Goal: Task Accomplishment & Management: Complete application form

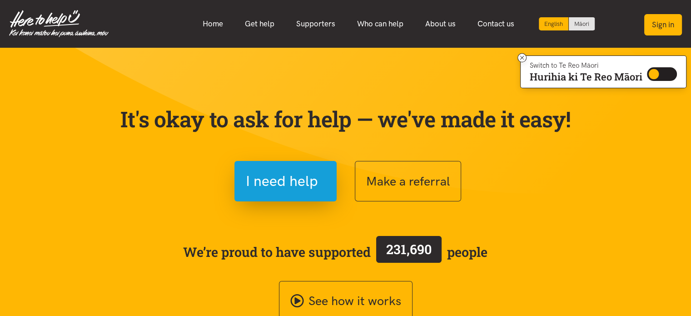
click at [659, 29] on button "Sign in" at bounding box center [663, 24] width 38 height 21
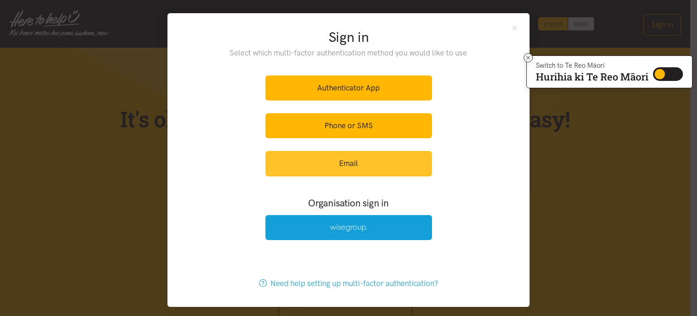
click at [346, 169] on link "Email" at bounding box center [349, 163] width 167 height 25
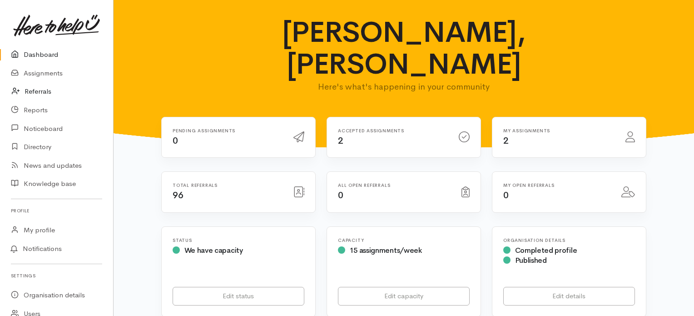
click at [35, 94] on link "Referrals" at bounding box center [56, 91] width 113 height 19
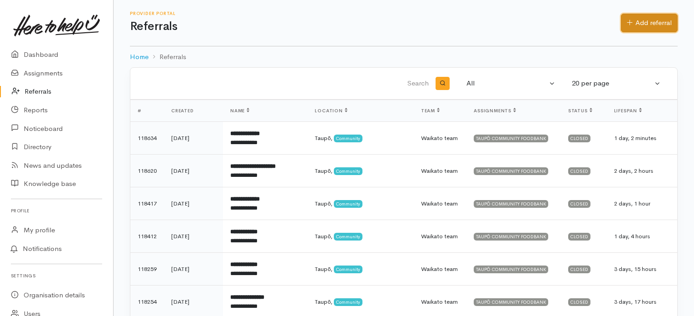
click at [653, 26] on link "Add referral" at bounding box center [649, 23] width 57 height 19
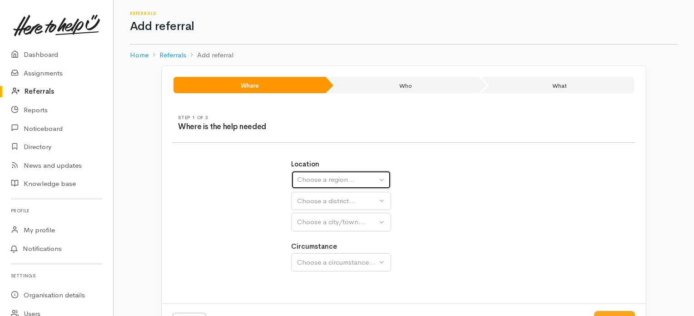
click at [316, 182] on div "Choose a region..." at bounding box center [337, 179] width 80 height 10
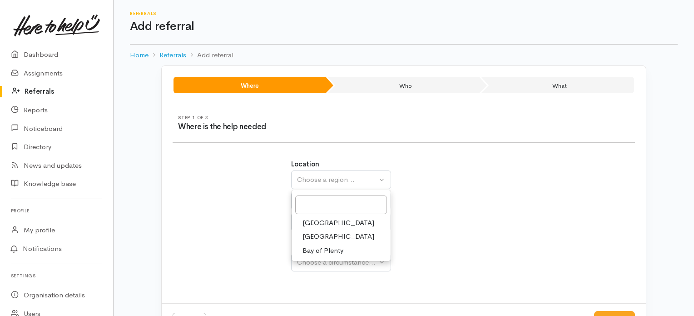
click at [323, 236] on span "Waikato" at bounding box center [338, 236] width 72 height 10
select select "3"
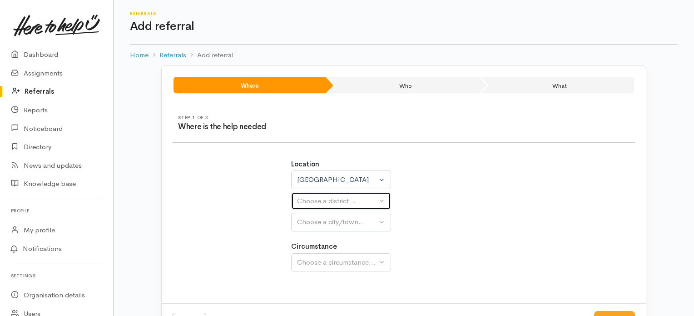
click at [349, 200] on div "Choose a district..." at bounding box center [337, 201] width 80 height 10
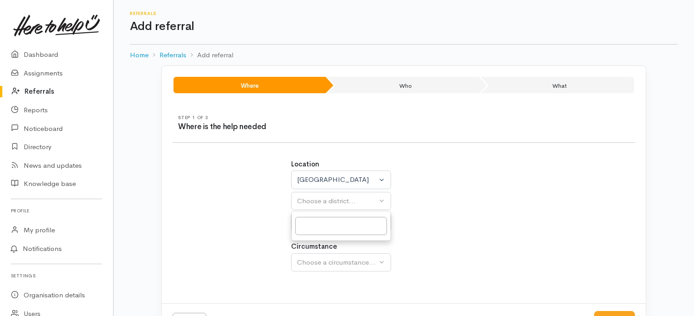
select select
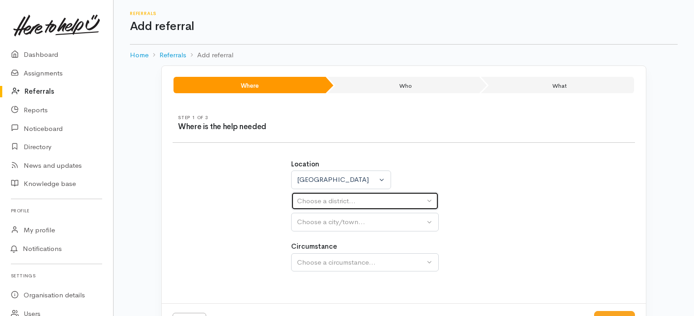
click at [332, 206] on button "Choose a district..." at bounding box center [365, 201] width 148 height 19
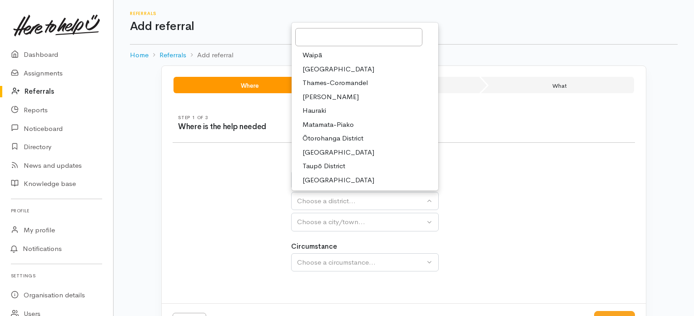
click at [335, 168] on span "Taupō District" at bounding box center [323, 166] width 43 height 10
select select "14"
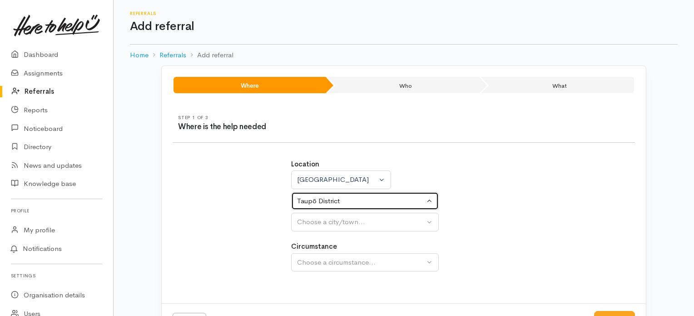
select select
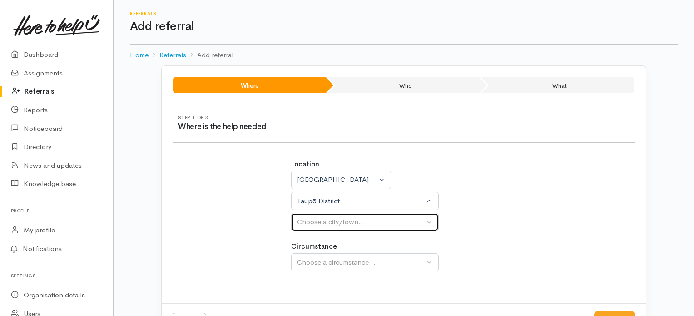
click at [323, 227] on button "Choose a city/town..." at bounding box center [365, 221] width 148 height 19
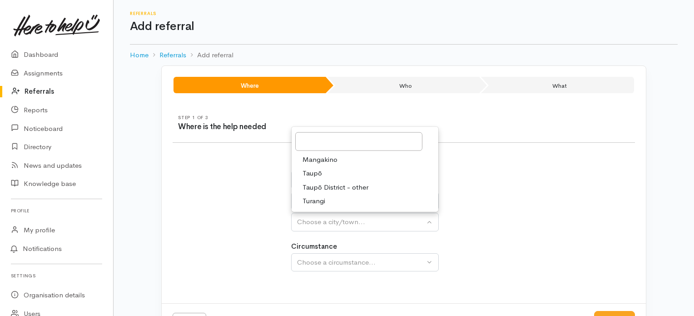
click at [314, 169] on span "Taupō" at bounding box center [312, 173] width 20 height 10
select select "183"
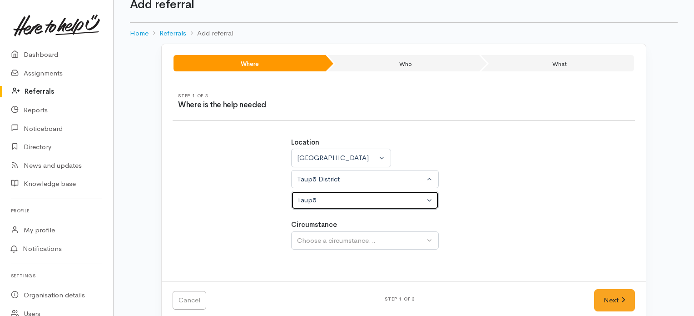
scroll to position [35, 0]
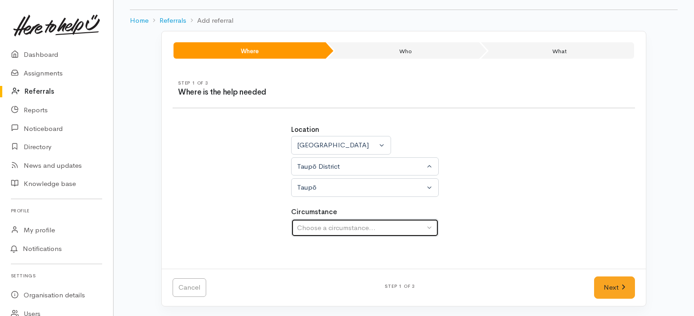
click at [362, 224] on div "Choose a circumstance..." at bounding box center [361, 227] width 128 height 10
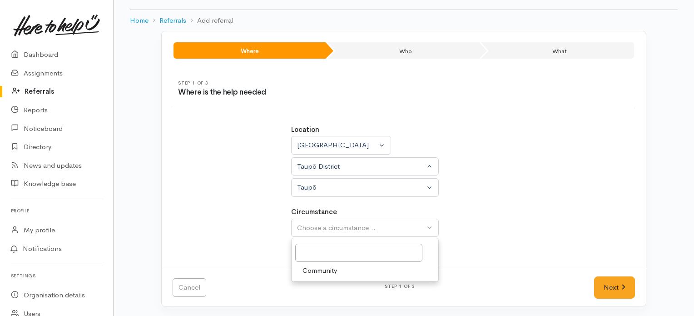
click at [319, 270] on span "Community" at bounding box center [319, 270] width 35 height 10
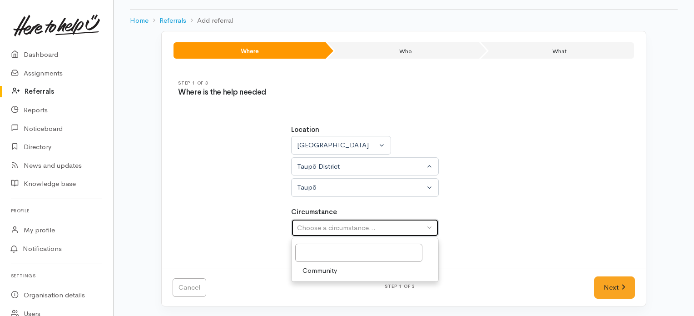
select select "2"
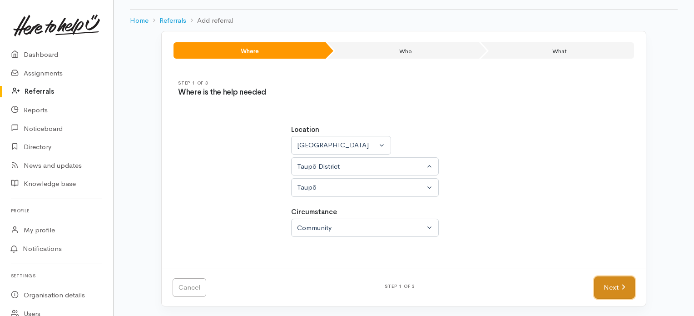
click at [604, 282] on link "Next" at bounding box center [614, 287] width 41 height 22
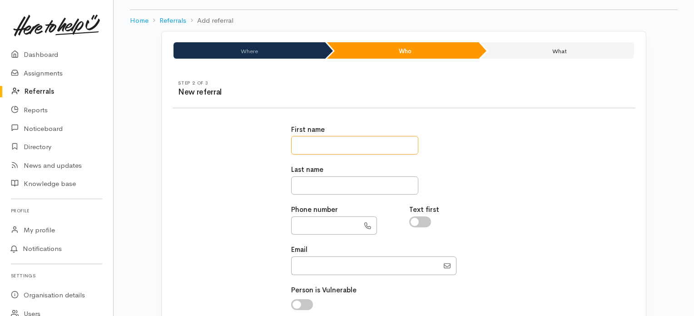
click at [333, 143] on input "text" at bounding box center [354, 145] width 127 height 19
type input "***"
click at [307, 185] on input "text" at bounding box center [354, 185] width 127 height 19
type input "********"
click at [312, 225] on input "text" at bounding box center [325, 225] width 68 height 19
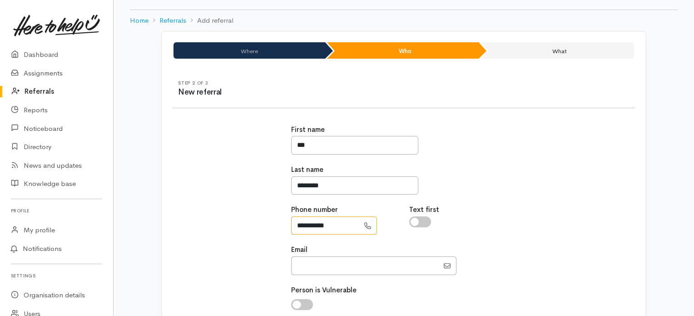
type input "**********"
click at [319, 264] on input "Email" at bounding box center [365, 265] width 148 height 19
type input "bev.celebrant@xtra.co.nz"
click at [539, 225] on div "**********" at bounding box center [403, 256] width 473 height 285
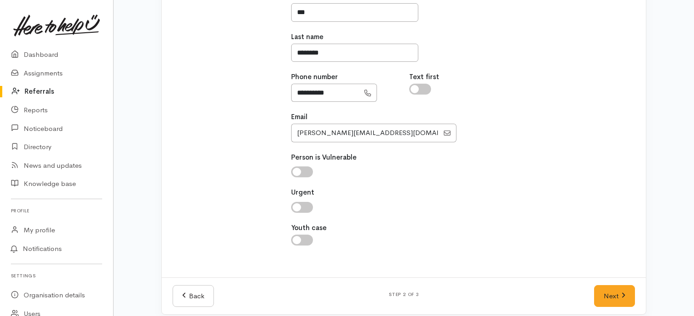
scroll to position [171, 0]
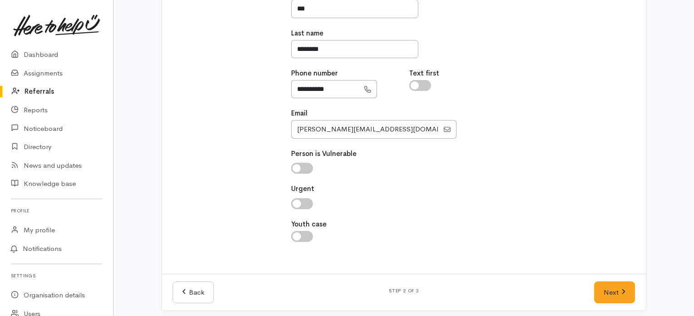
click at [300, 165] on input "checkbox" at bounding box center [302, 168] width 22 height 11
checkbox input "true"
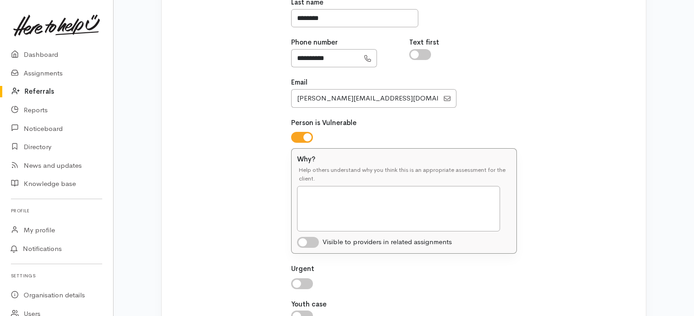
scroll to position [262, 0]
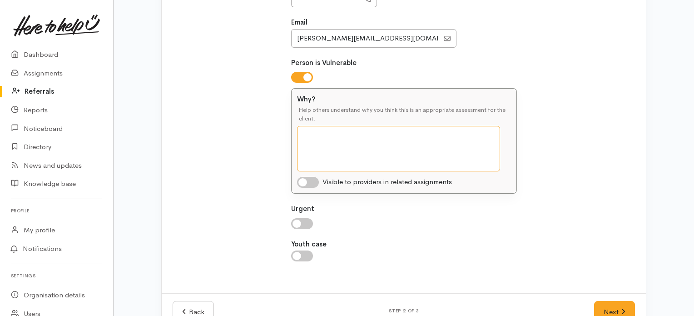
click at [339, 153] on textarea "Why?" at bounding box center [398, 148] width 203 height 45
type textarea "Client is unwell"
click at [615, 309] on link "Next" at bounding box center [614, 312] width 41 height 22
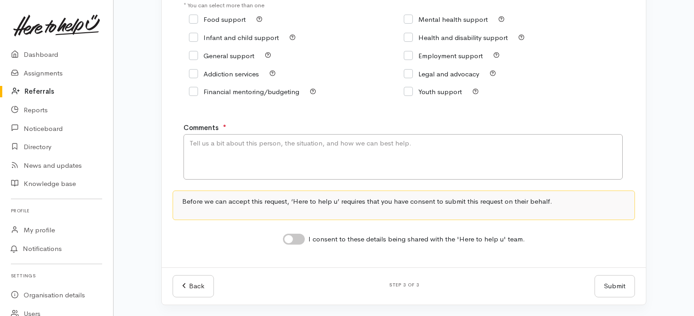
scroll to position [160, 0]
click at [198, 18] on input "Food support" at bounding box center [217, 19] width 57 height 7
checkbox input "true"
click at [209, 143] on textarea "Comments" at bounding box center [402, 156] width 439 height 45
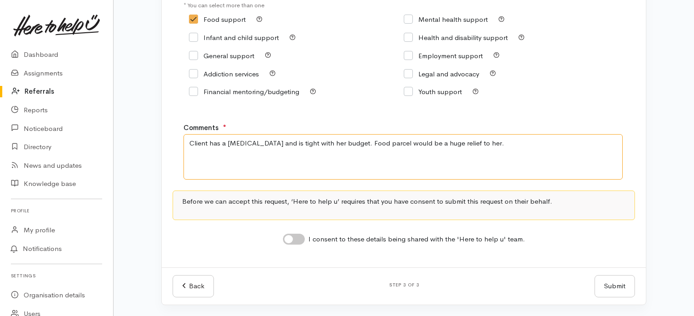
type textarea "Client has a terminal illness and is tight with her budget. Food parcel would b…"
click at [300, 241] on input "I consent to these details being shared with the 'Here to help u' team." at bounding box center [294, 238] width 22 height 11
checkbox input "true"
click at [614, 286] on button "Submit" at bounding box center [614, 286] width 40 height 22
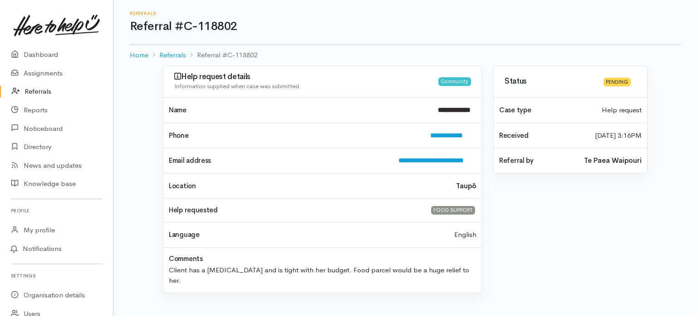
click at [574, 245] on div "Status Pending Case type Help request Received 9 Oct 2025 3:16PM" at bounding box center [570, 184] width 165 height 238
click at [588, 232] on div "Status Pending Case type Help request Received 9 Oct 2025 3:16PM" at bounding box center [570, 184] width 165 height 238
click at [529, 219] on div "Status Pending Case type Help request Received 9 Oct 2025 3:16PM" at bounding box center [570, 184] width 165 height 238
click at [521, 199] on div "Status Pending Case type Help request Received 9 Oct 2025 3:16PM" at bounding box center [570, 184] width 165 height 238
click at [176, 54] on link "Referrals" at bounding box center [172, 55] width 27 height 10
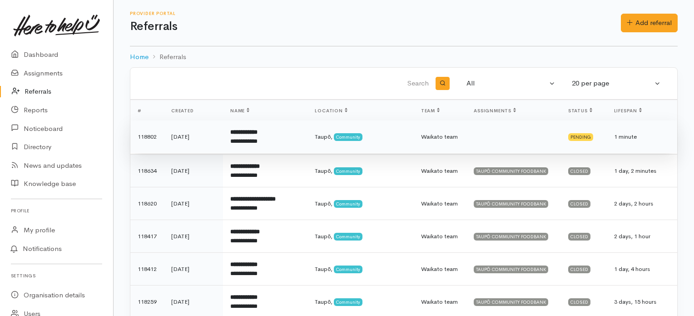
click at [234, 142] on div "**********" at bounding box center [264, 141] width 68 height 9
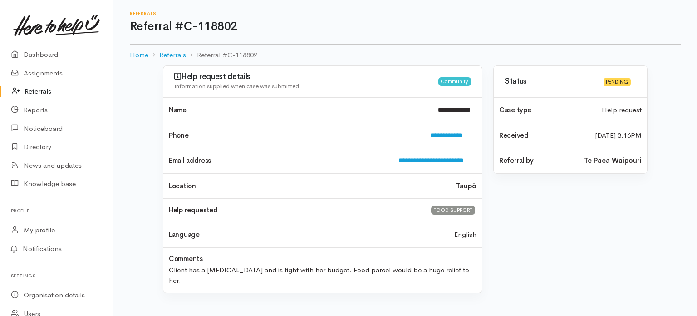
click at [172, 57] on link "Referrals" at bounding box center [172, 55] width 27 height 10
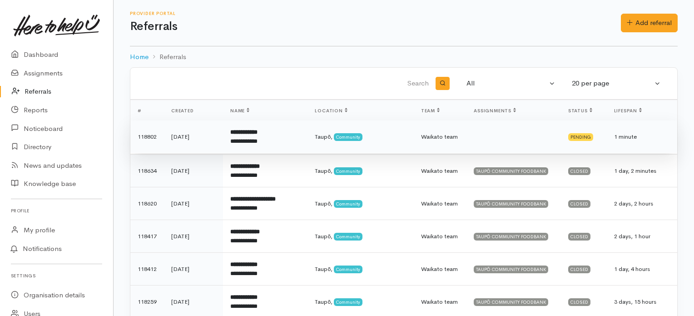
click at [580, 139] on div "Pending" at bounding box center [580, 136] width 25 height 7
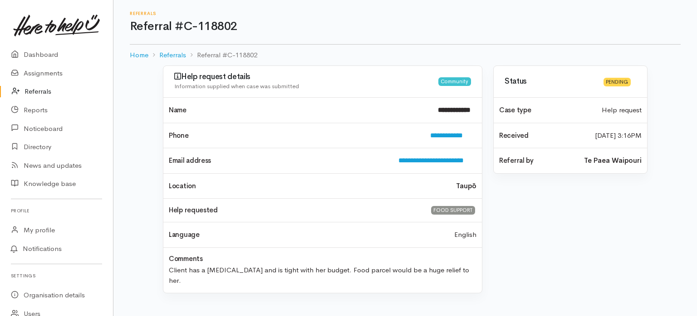
click at [552, 217] on div "Status Pending Case type Help request Received [DATE] 3:16PM" at bounding box center [570, 184] width 165 height 238
click at [179, 54] on link "Referrals" at bounding box center [172, 55] width 27 height 10
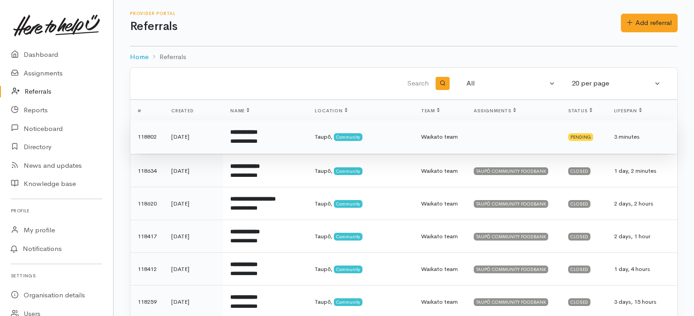
drag, startPoint x: 420, startPoint y: 139, endPoint x: 364, endPoint y: 131, distance: 56.4
click at [364, 131] on td "Taupō, Community" at bounding box center [360, 136] width 106 height 33
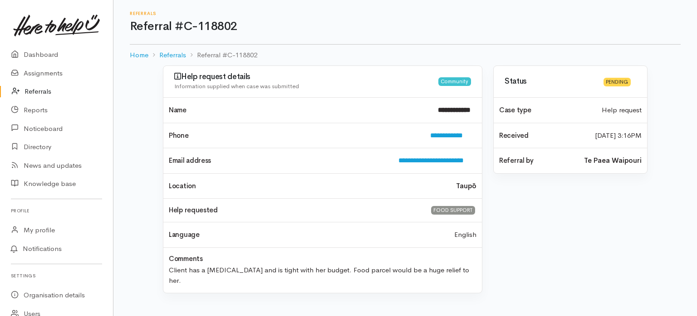
click at [40, 90] on link "Referrals" at bounding box center [56, 91] width 113 height 19
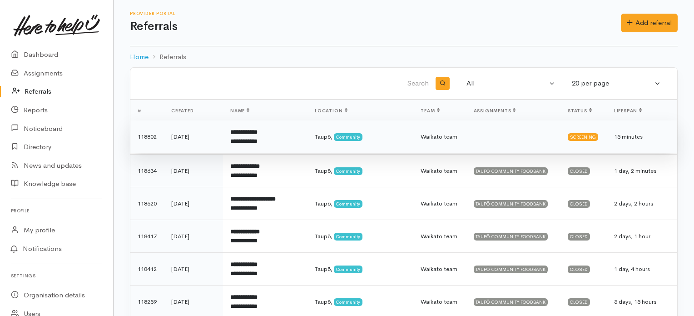
click at [603, 141] on td "Screening" at bounding box center [583, 136] width 46 height 33
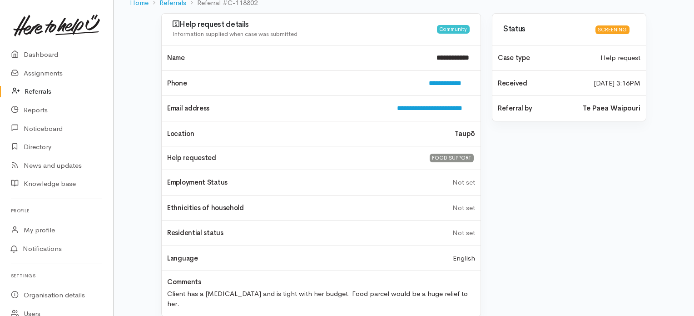
scroll to position [7, 0]
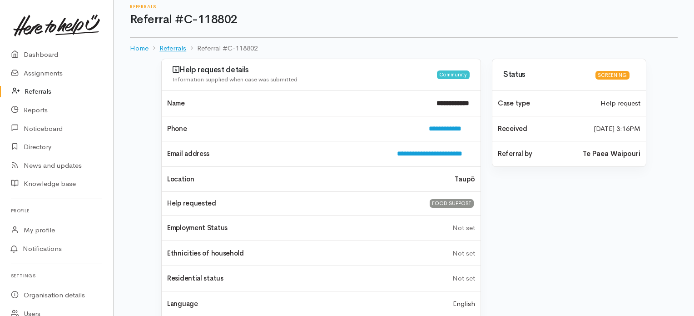
click at [174, 48] on link "Referrals" at bounding box center [172, 48] width 27 height 10
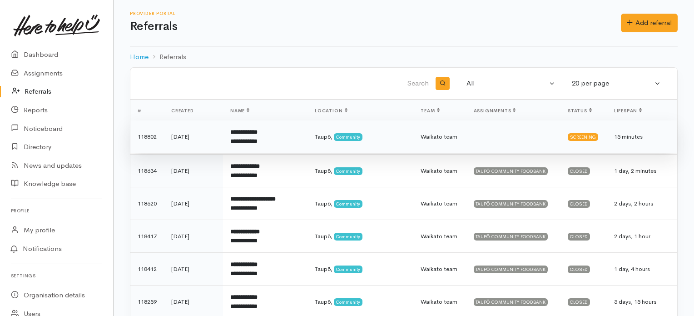
drag, startPoint x: 631, startPoint y: 137, endPoint x: 144, endPoint y: 143, distance: 486.3
drag, startPoint x: 144, startPoint y: 143, endPoint x: 381, endPoint y: 139, distance: 237.0
click at [381, 139] on td "Taupō, Community" at bounding box center [360, 136] width 106 height 33
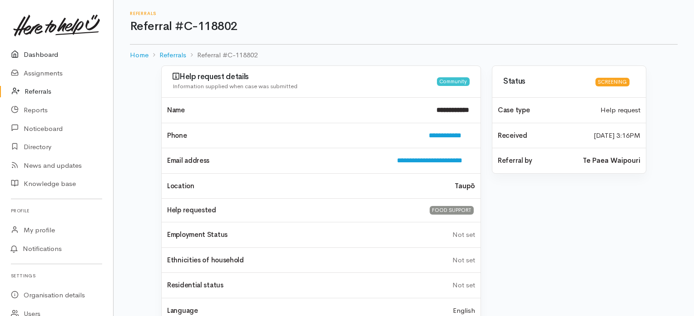
click at [35, 56] on link "Dashboard" at bounding box center [56, 54] width 113 height 19
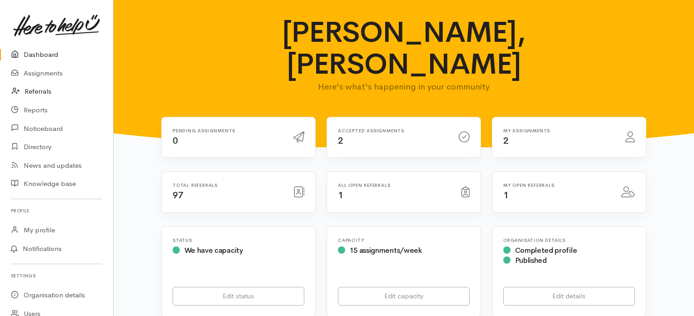
click at [31, 95] on link "Referrals" at bounding box center [56, 91] width 113 height 19
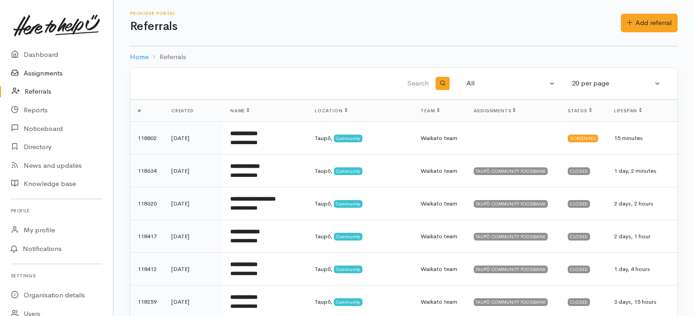
click at [44, 71] on link "Assignments" at bounding box center [56, 73] width 113 height 19
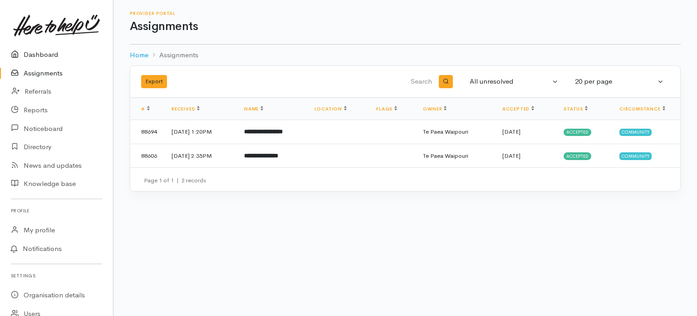
click at [43, 56] on link "Dashboard" at bounding box center [56, 54] width 113 height 19
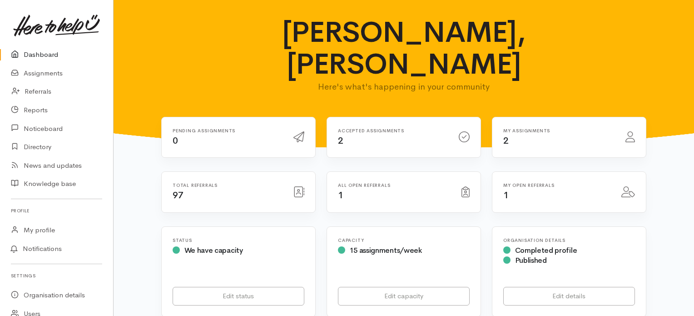
click at [349, 183] on div "All open referrals 1" at bounding box center [393, 192] width 123 height 19
click at [355, 183] on h6 "All open referrals" at bounding box center [394, 185] width 113 height 5
click at [465, 186] on icon at bounding box center [465, 191] width 8 height 11
click at [544, 183] on h6 "My open referrals" at bounding box center [556, 185] width 107 height 5
click at [622, 186] on icon at bounding box center [628, 191] width 14 height 11
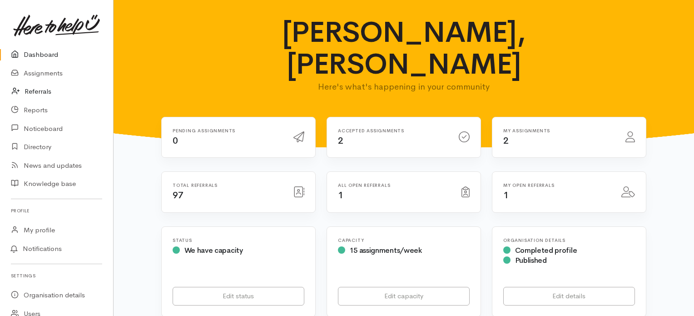
click at [44, 91] on link "Referrals" at bounding box center [56, 91] width 113 height 19
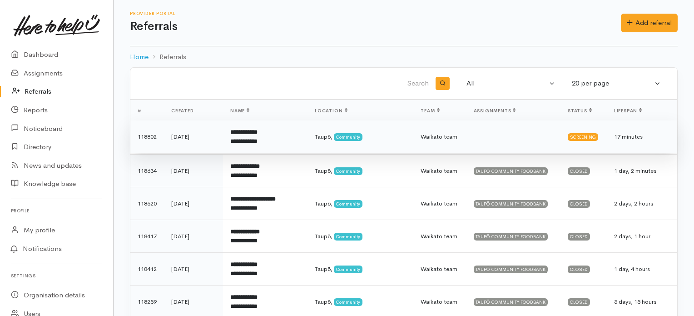
click at [244, 145] on td "**********" at bounding box center [265, 136] width 84 height 33
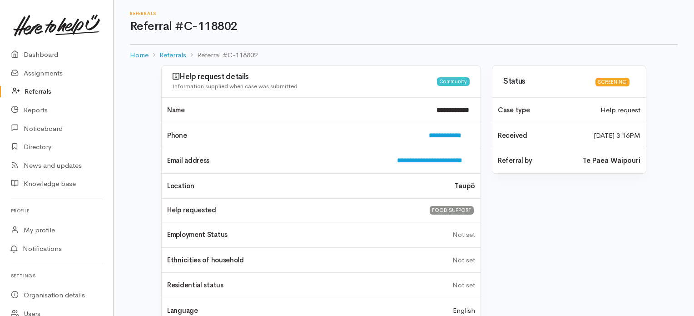
click at [454, 84] on div "Community" at bounding box center [453, 81] width 33 height 9
click at [614, 84] on div "Screening" at bounding box center [612, 82] width 34 height 9
click at [580, 143] on div "Received [DATE] 3:16PM" at bounding box center [568, 135] width 153 height 25
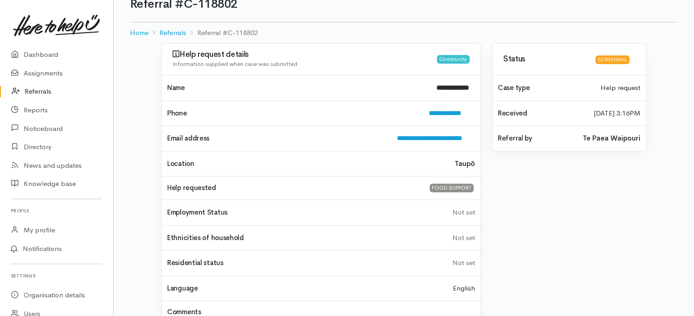
scroll to position [7, 0]
